Goal: Transaction & Acquisition: Book appointment/travel/reservation

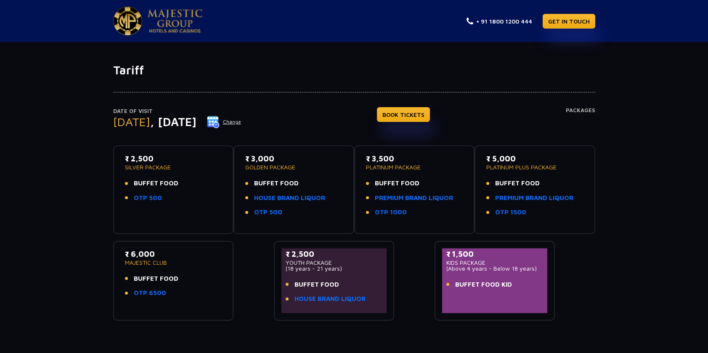
scroll to position [2, 0]
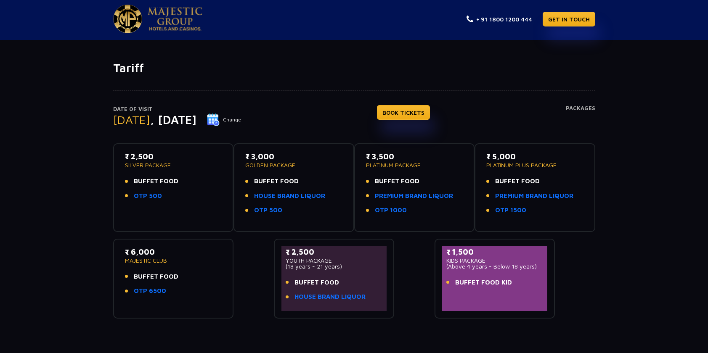
click at [423, 168] on div "₹ 3,500 PLATINUM PACKAGE BUFFET FOOD PREMIUM BRAND LIQUOR OTP 1000" at bounding box center [414, 185] width 97 height 69
click at [430, 112] on link "BOOK TICKETS" at bounding box center [403, 112] width 53 height 15
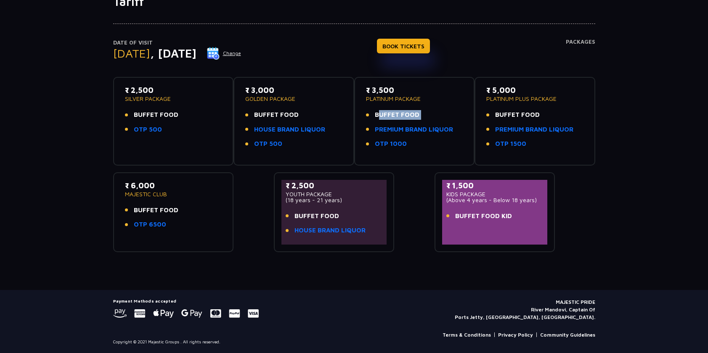
scroll to position [0, 0]
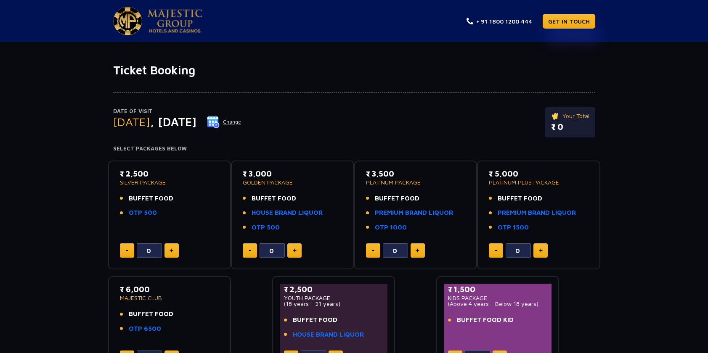
scroll to position [2, 0]
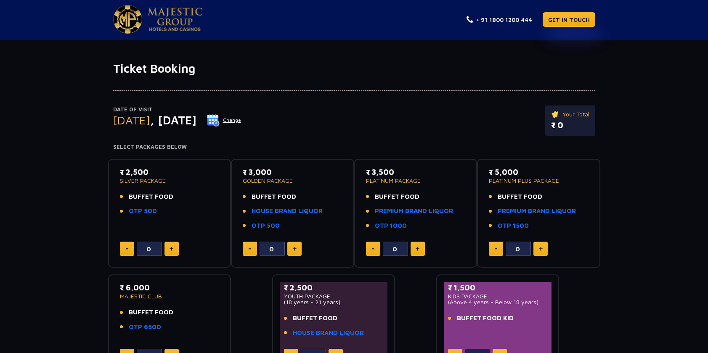
click at [421, 250] on button at bounding box center [417, 249] width 14 height 14
type input "2"
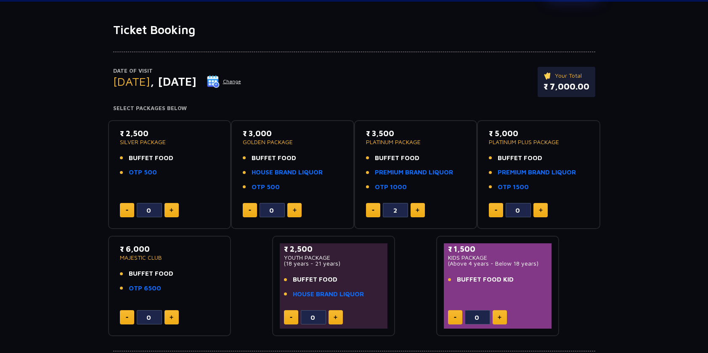
scroll to position [0, 0]
